Goal: Subscribe to service/newsletter

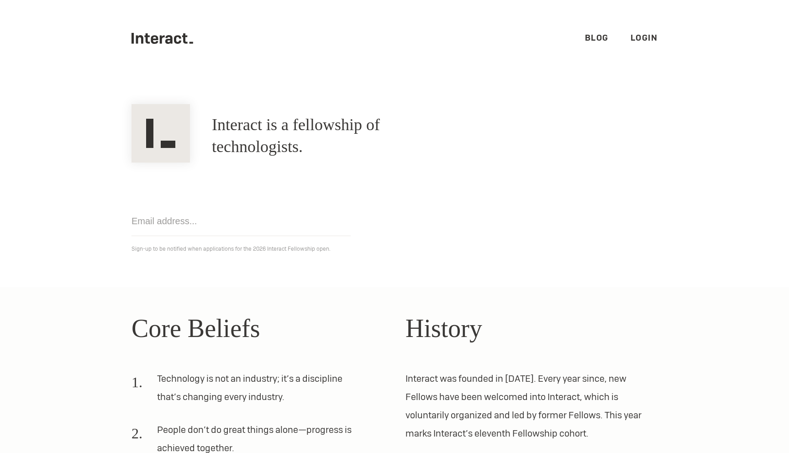
click at [188, 233] on input "email" at bounding box center [241, 221] width 219 height 30
click at [376, 212] on div "Get notified Sign-up to be notified when applications for the 2026 Interact Fel…" at bounding box center [395, 209] width 548 height 92
click at [307, 225] on input "email" at bounding box center [241, 221] width 219 height 30
click at [366, 233] on div "Get notified Sign-up to be notified when applications for the 2026 Interact Fel…" at bounding box center [395, 209] width 548 height 92
click at [212, 224] on input "email" at bounding box center [241, 221] width 219 height 30
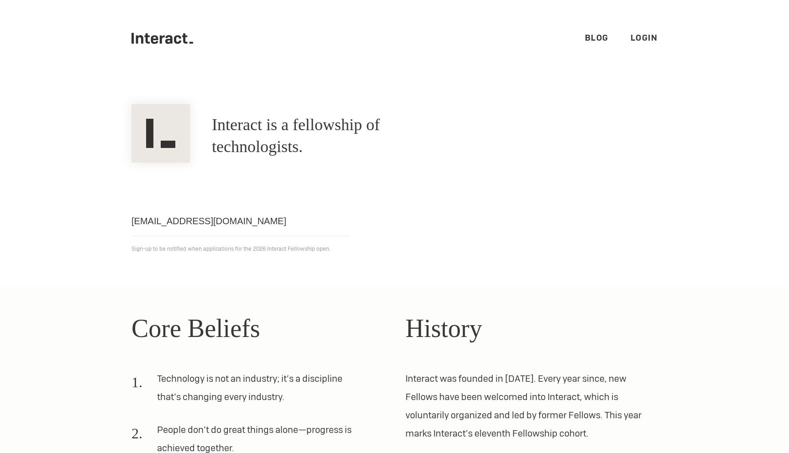
drag, startPoint x: 251, startPoint y: 221, endPoint x: 100, endPoint y: 219, distance: 151.7
click at [100, 219] on section "Interact is a fellowship of technologists. A fellowship of technologists. adams…" at bounding box center [394, 182] width 789 height 211
click at [212, 225] on input "adam@presq" at bounding box center [241, 221] width 219 height 30
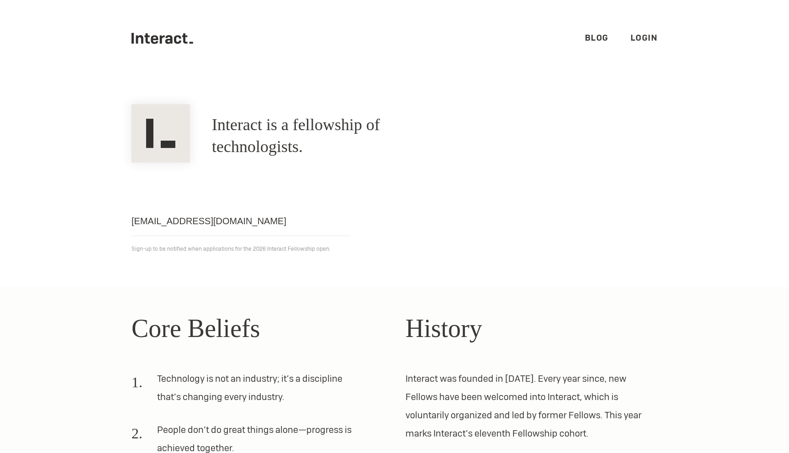
type input "adamsaleh3d@gmail.com"
click input "Get notified" at bounding box center [0, 0] width 0 height 0
click at [601, 39] on link "Blog" at bounding box center [597, 37] width 24 height 11
